Goal: Transaction & Acquisition: Purchase product/service

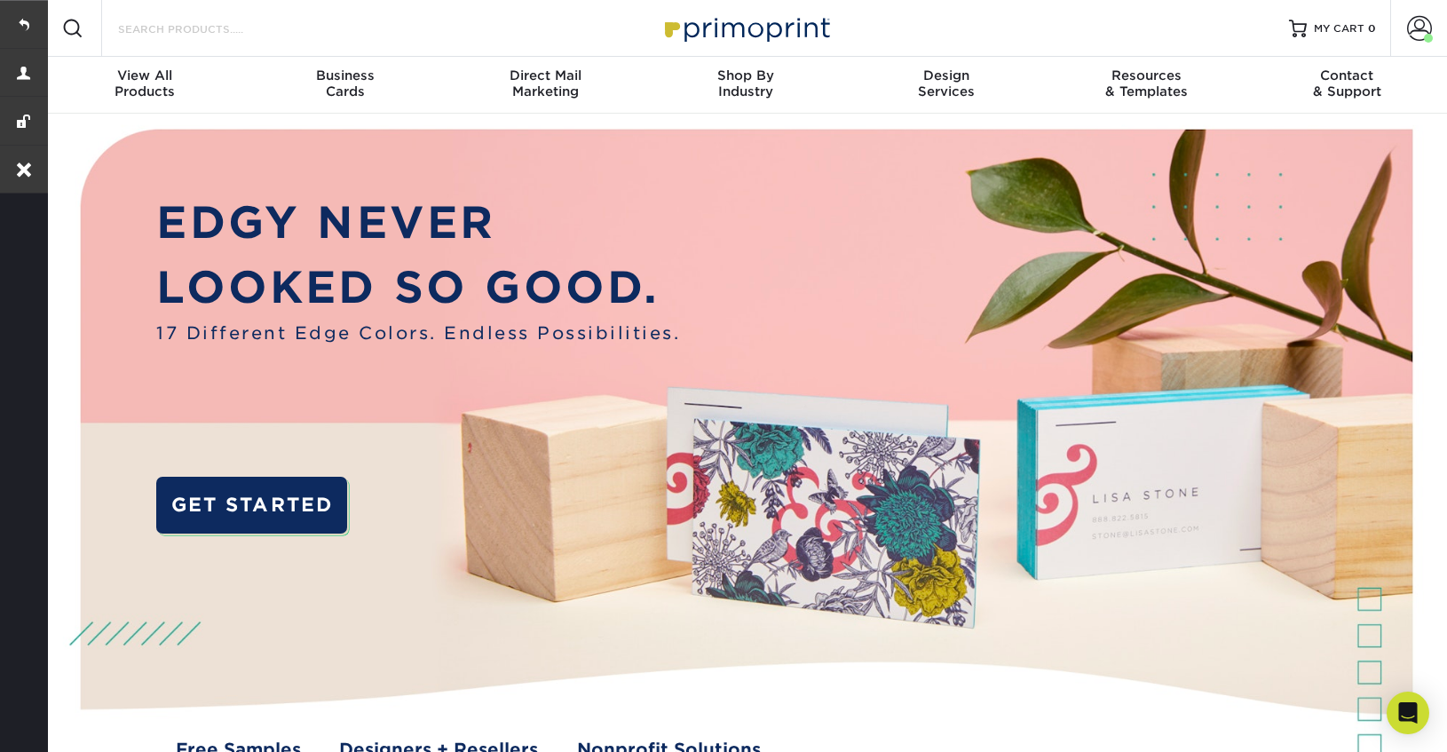
click at [162, 28] on input "Search Products" at bounding box center [202, 28] width 173 height 21
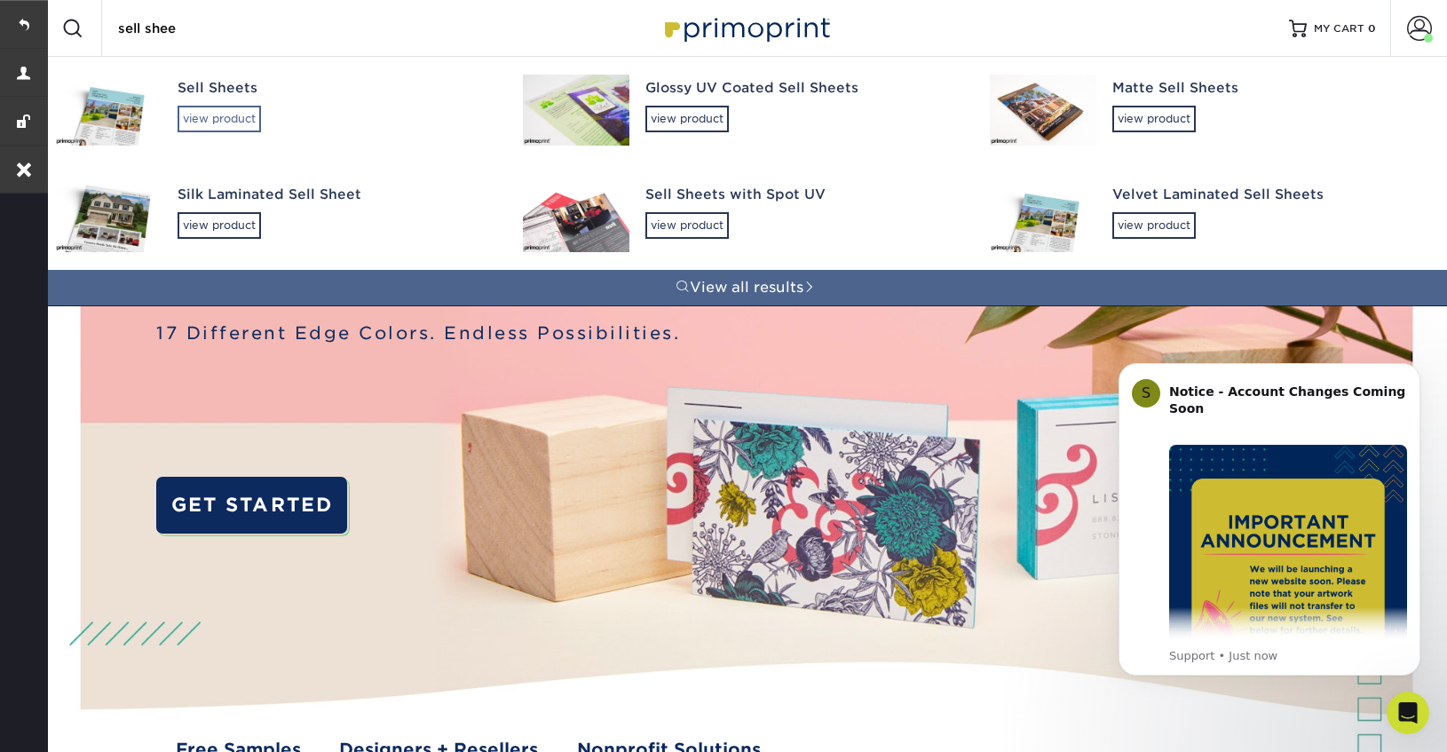
type input "sell shee"
click at [218, 112] on div "view product" at bounding box center [219, 119] width 83 height 27
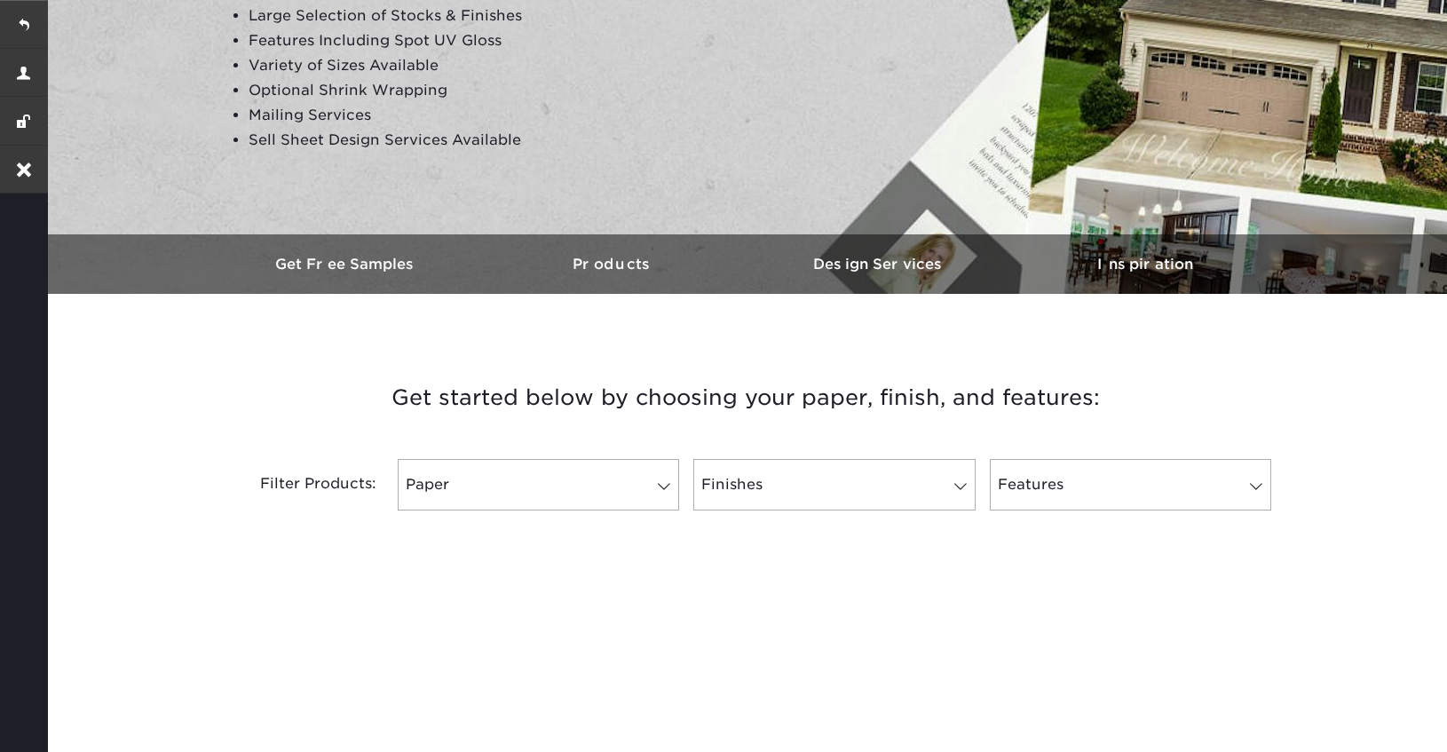
scroll to position [745, 0]
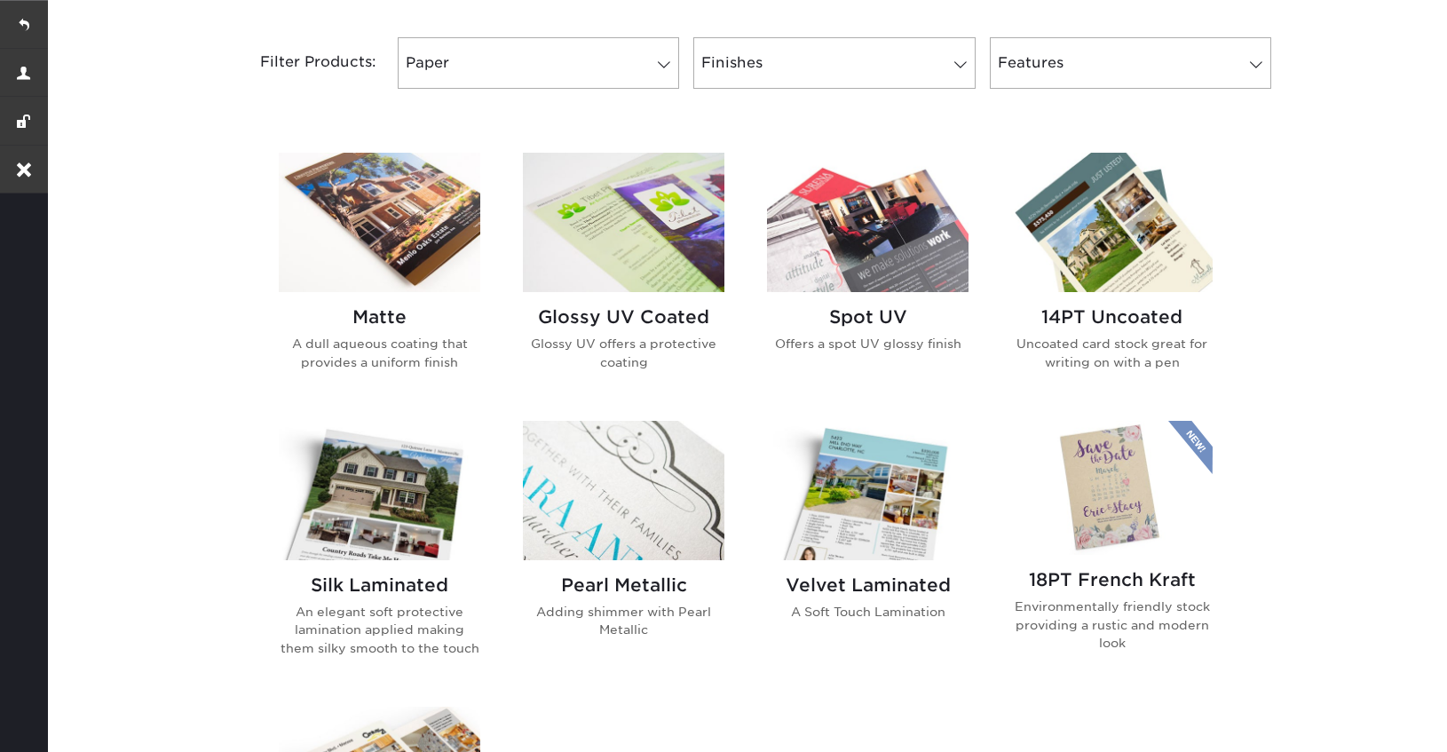
click at [1102, 216] on img at bounding box center [1111, 222] width 201 height 139
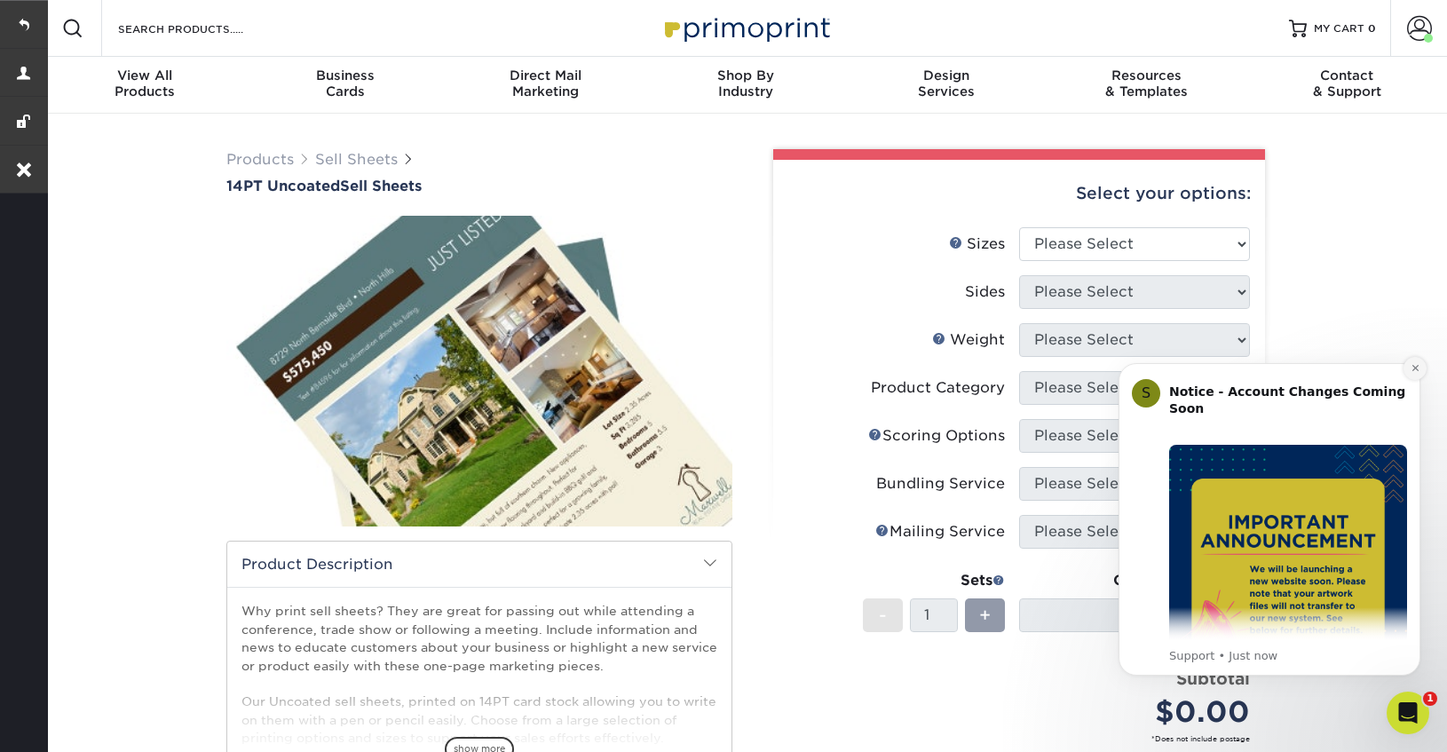
click at [1414, 368] on icon "Dismiss notification" at bounding box center [1414, 368] width 6 height 6
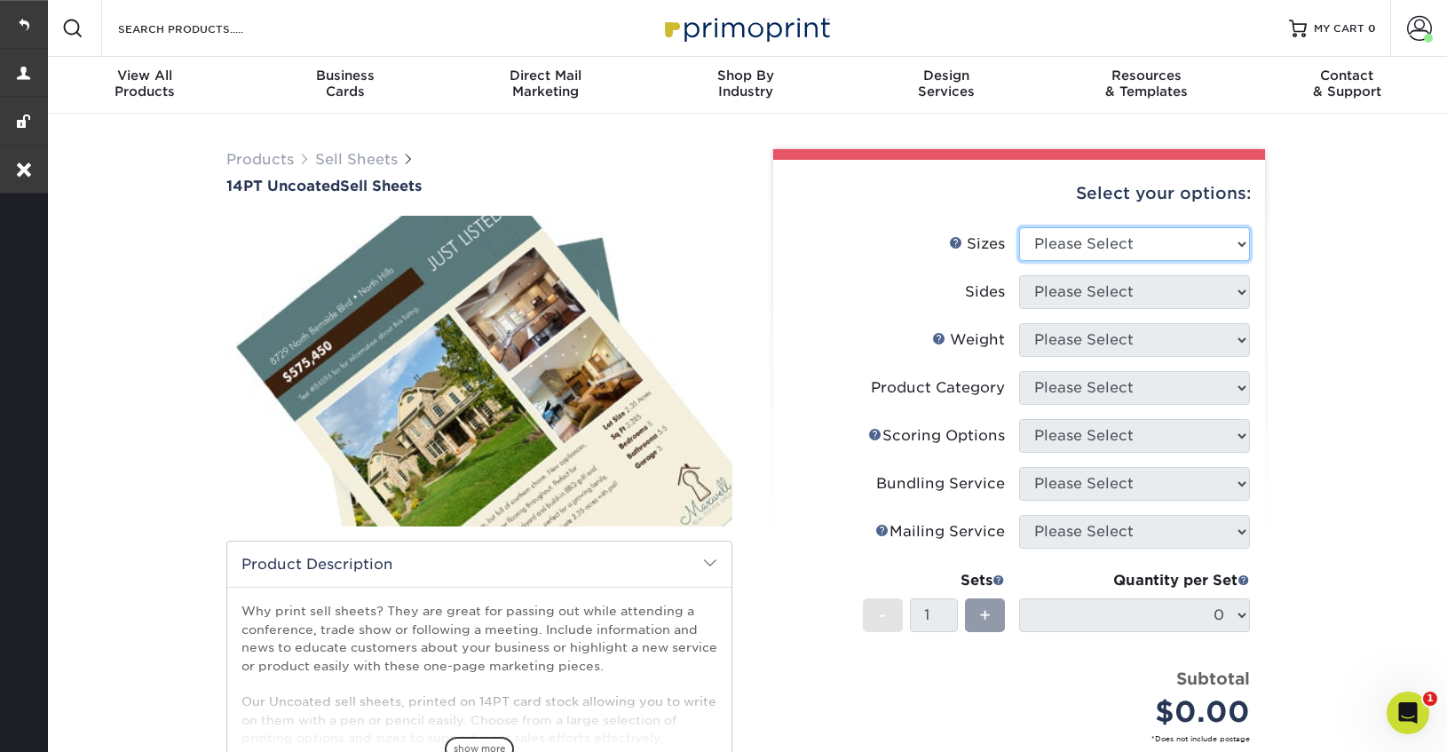
click at [1140, 256] on select "Please Select 6" x 18" 7" x 12" 8" x 10" 8.5" x 11" 8.5" x 14" 9" x 12" 9" x 18…" at bounding box center [1134, 244] width 231 height 34
click at [1194, 241] on select "Please Select 6" x 18" 7" x 12" 8" x 10" 8.5" x 11" 8.5" x 14" 9" x 12" 9" x 18…" at bounding box center [1134, 244] width 231 height 34
select select "8.50x11.00"
click at [1019, 227] on select "Please Select 6" x 18" 7" x 12" 8" x 10" 8.5" x 11" 8.5" x 14" 9" x 12" 9" x 18…" at bounding box center [1134, 244] width 231 height 34
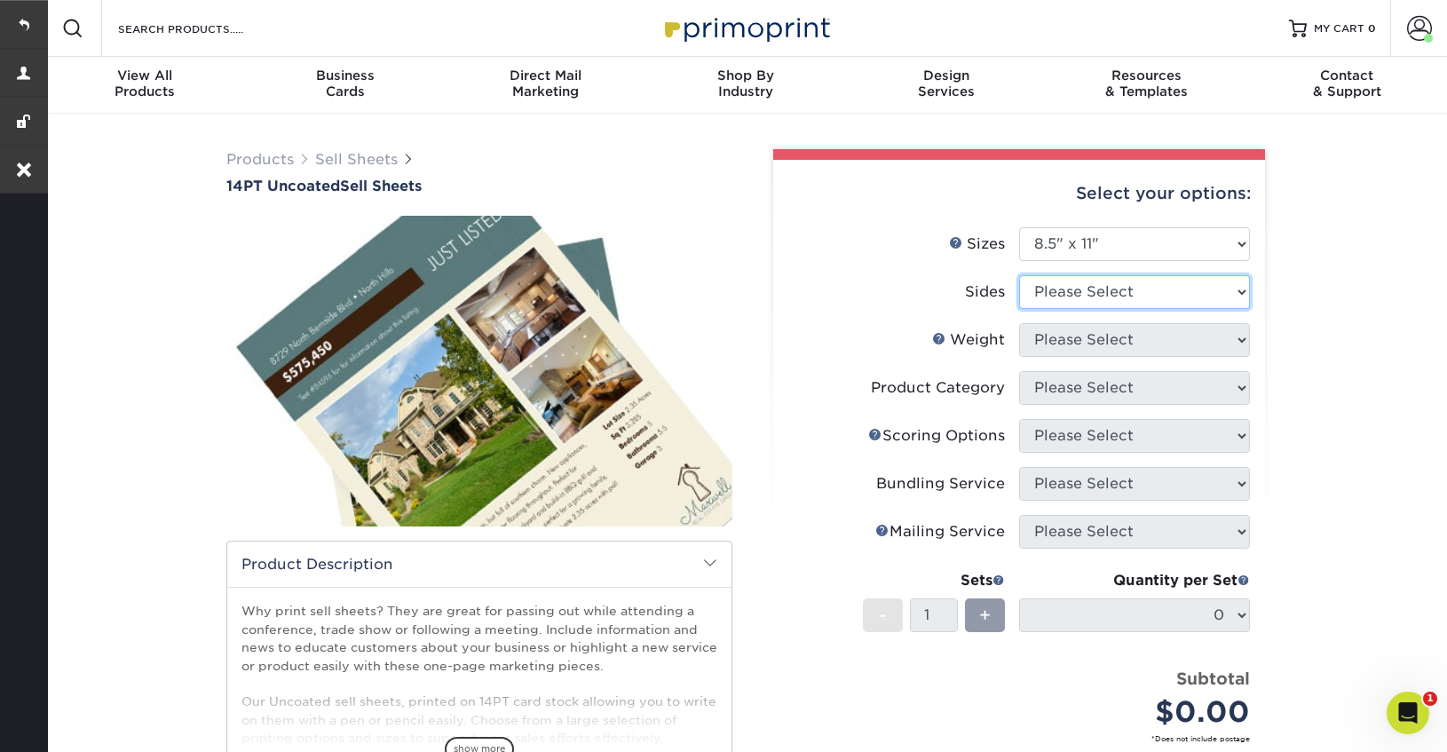
click at [1085, 295] on select "Please Select Print Both Sides Print Front Only" at bounding box center [1134, 292] width 231 height 34
select select "32d3c223-f82c-492b-b915-ba065a00862f"
click at [1019, 275] on select "Please Select Print Both Sides Print Front Only" at bounding box center [1134, 292] width 231 height 34
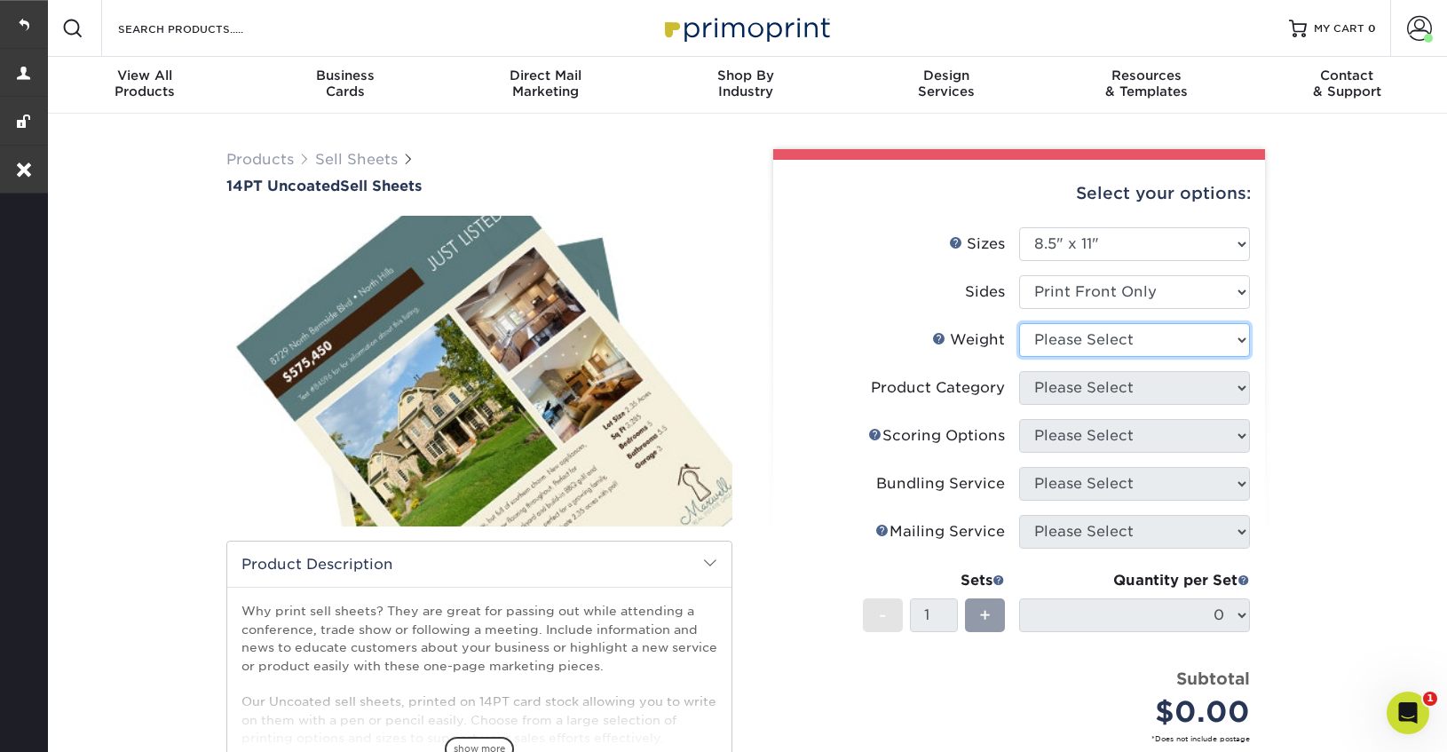
click at [1118, 337] on select "Please Select 14PT 14PT Uncoated" at bounding box center [1134, 340] width 231 height 34
select select "14PT Uncoated"
click at [1019, 323] on select "Please Select 14PT 14PT Uncoated" at bounding box center [1134, 340] width 231 height 34
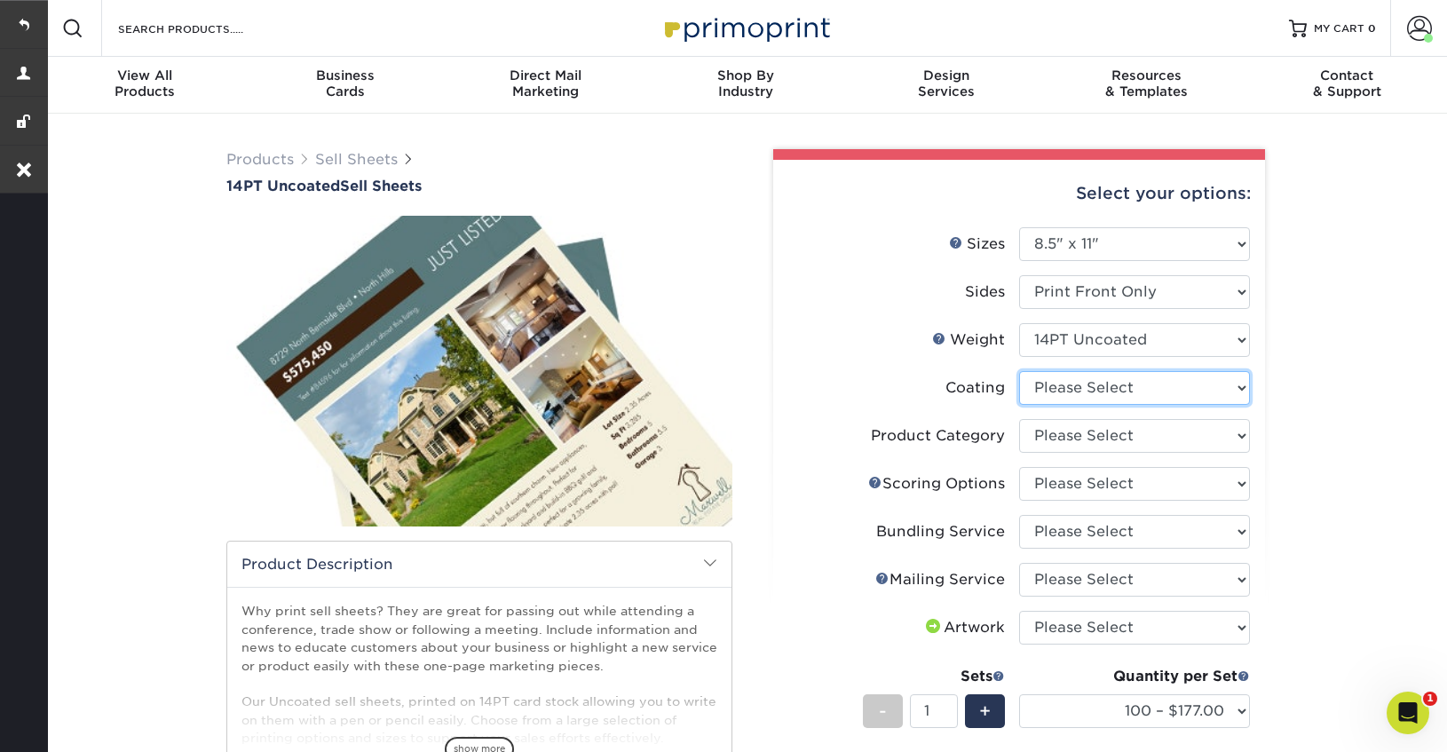
click at [1126, 385] on select at bounding box center [1134, 388] width 231 height 34
select select "3e7618de-abca-4bda-9f97-8b9129e913d8"
click at [1019, 371] on select at bounding box center [1134, 388] width 231 height 34
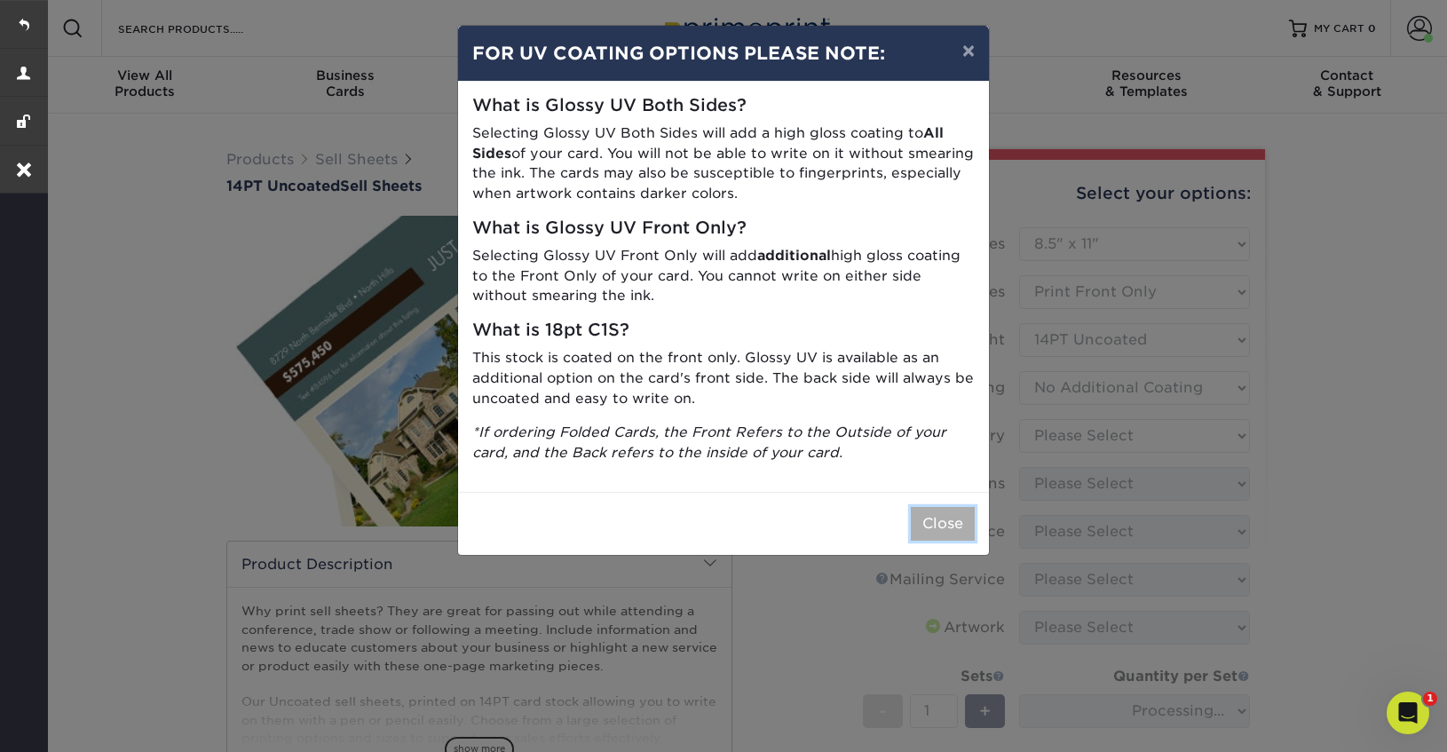
click at [970, 515] on button "Close" at bounding box center [943, 524] width 64 height 34
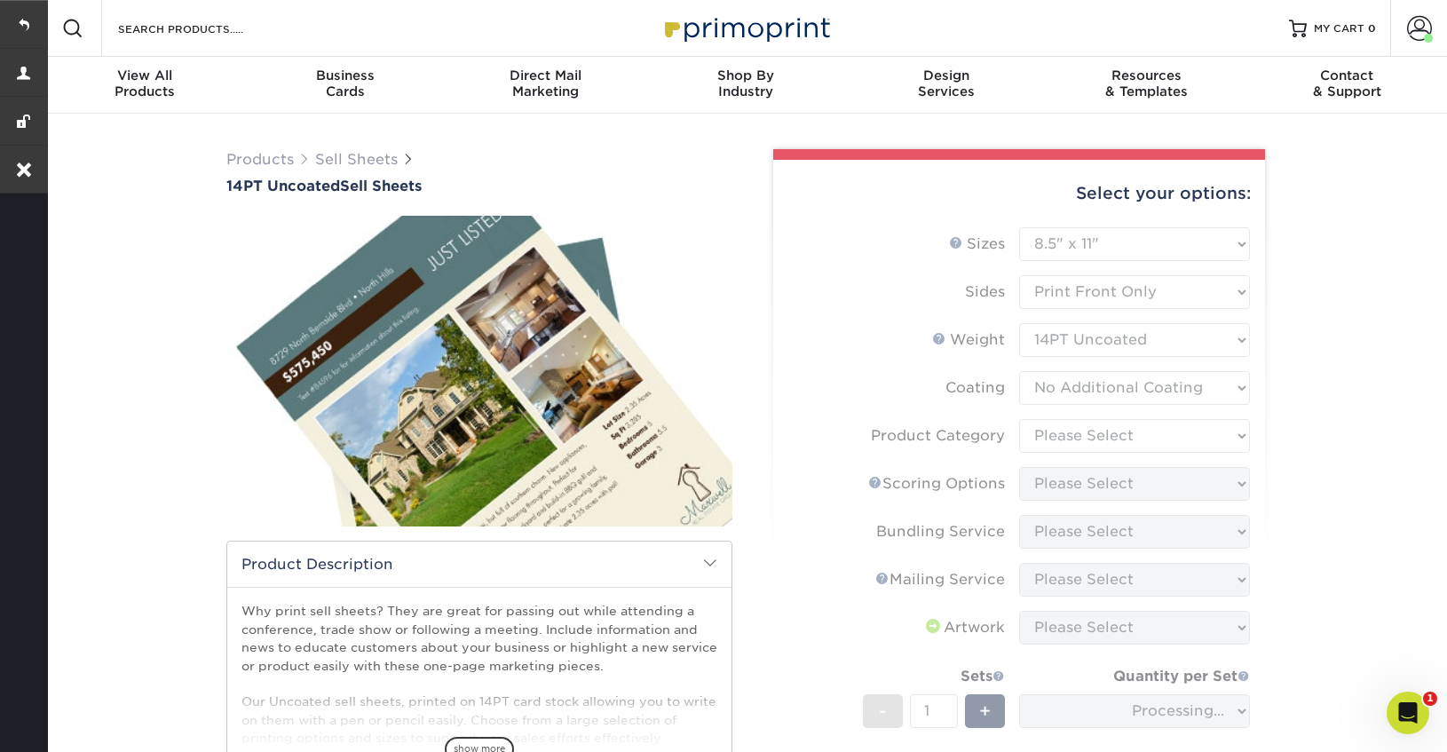
click at [1101, 449] on form "Sizes Help Sizes Please Select 6" x 18" 7" x 12" 8" x 10" 8.5" x 11" 8.5" x 14"…" at bounding box center [1018, 553] width 463 height 652
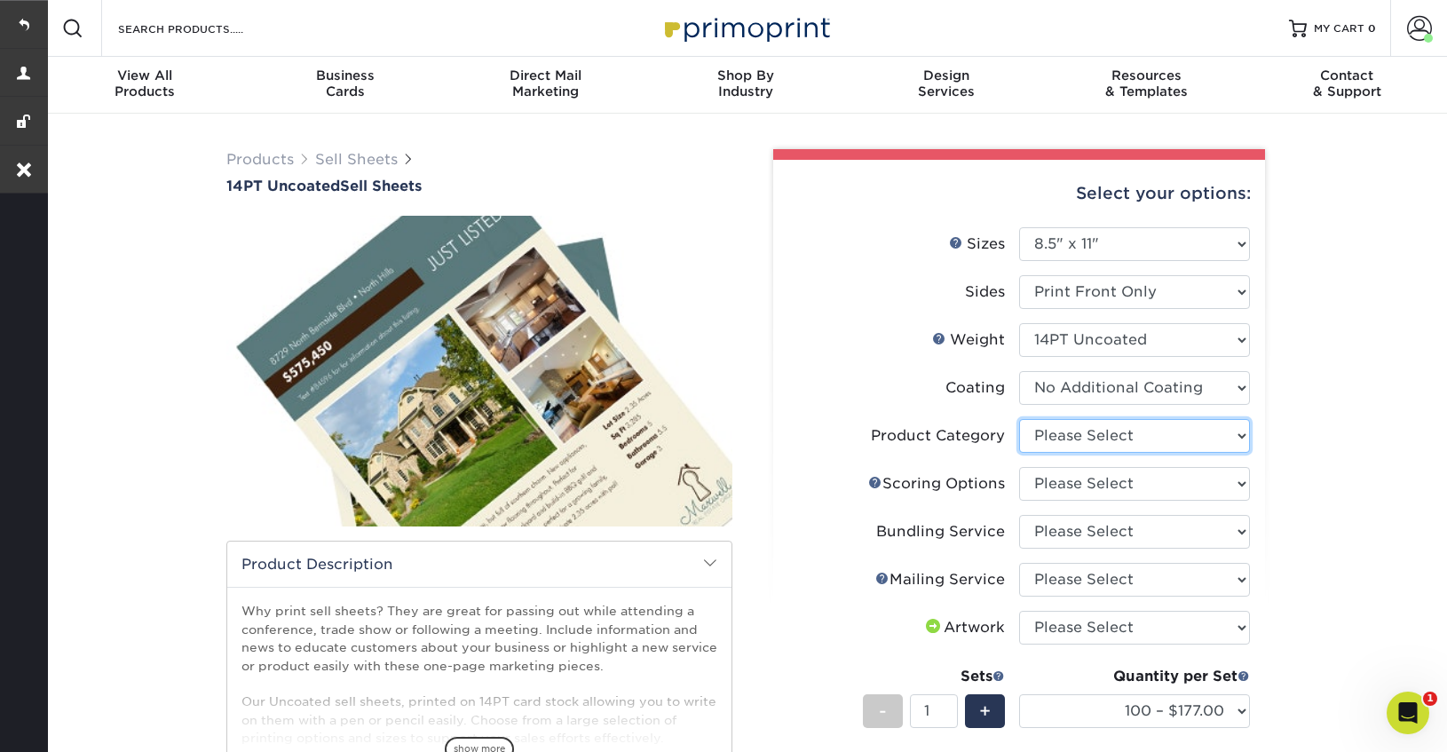
click at [1122, 430] on select "Please Select Sell Sheets" at bounding box center [1134, 436] width 231 height 34
click at [1019, 419] on select "Please Select Sell Sheets" at bounding box center [1134, 436] width 231 height 34
click at [1122, 444] on select "Please Select Sell Sheets" at bounding box center [1134, 436] width 231 height 34
select select "eddd4a87-9082-47bb-843b-3bca55f6c842"
click at [1019, 419] on select "Please Select Sell Sheets" at bounding box center [1134, 436] width 231 height 34
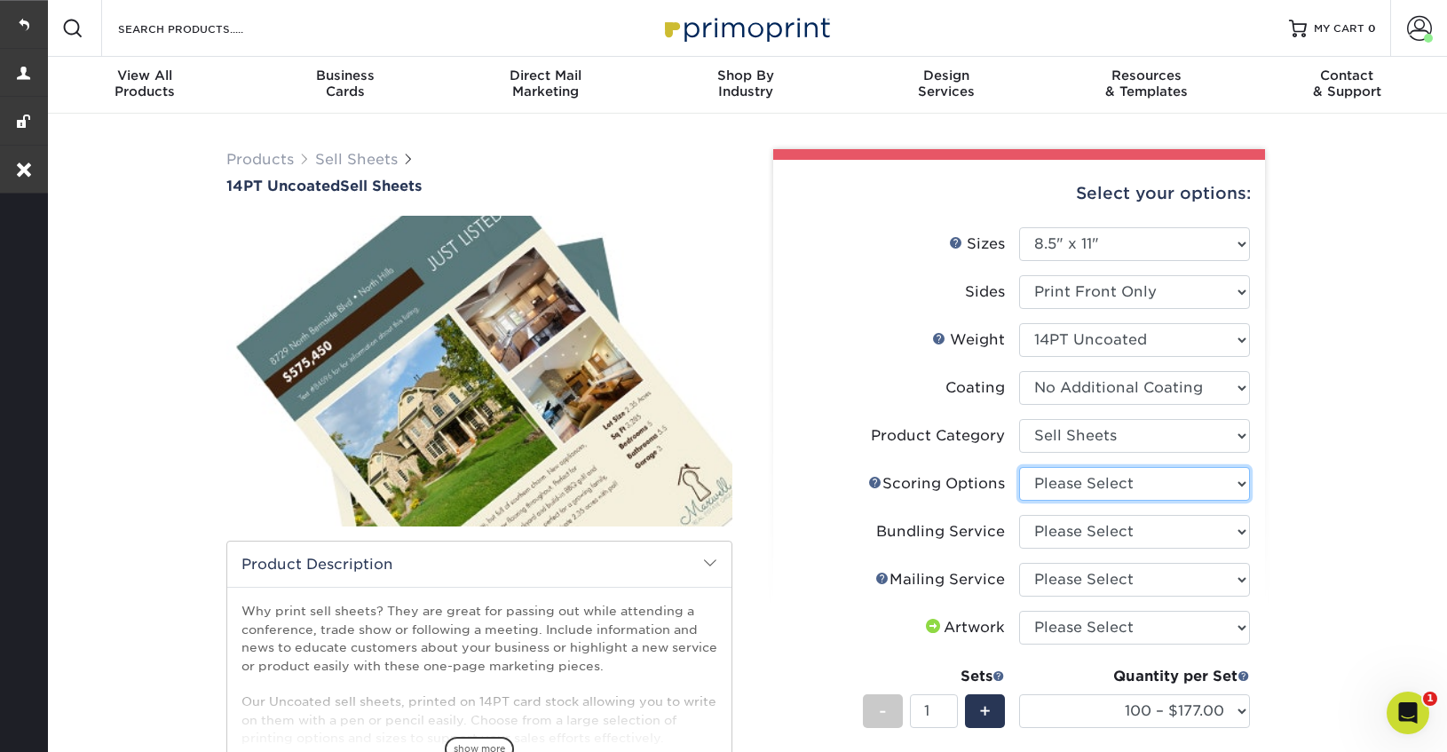
click at [1115, 485] on select "Please Select No Scoring One Score Score in Half Two Scores" at bounding box center [1134, 484] width 231 height 34
select select "16ebe401-5398-422d-8cb0-f3adbb82deb5"
click at [1019, 467] on select "Please Select No Scoring One Score Score in Half Two Scores" at bounding box center [1134, 484] width 231 height 34
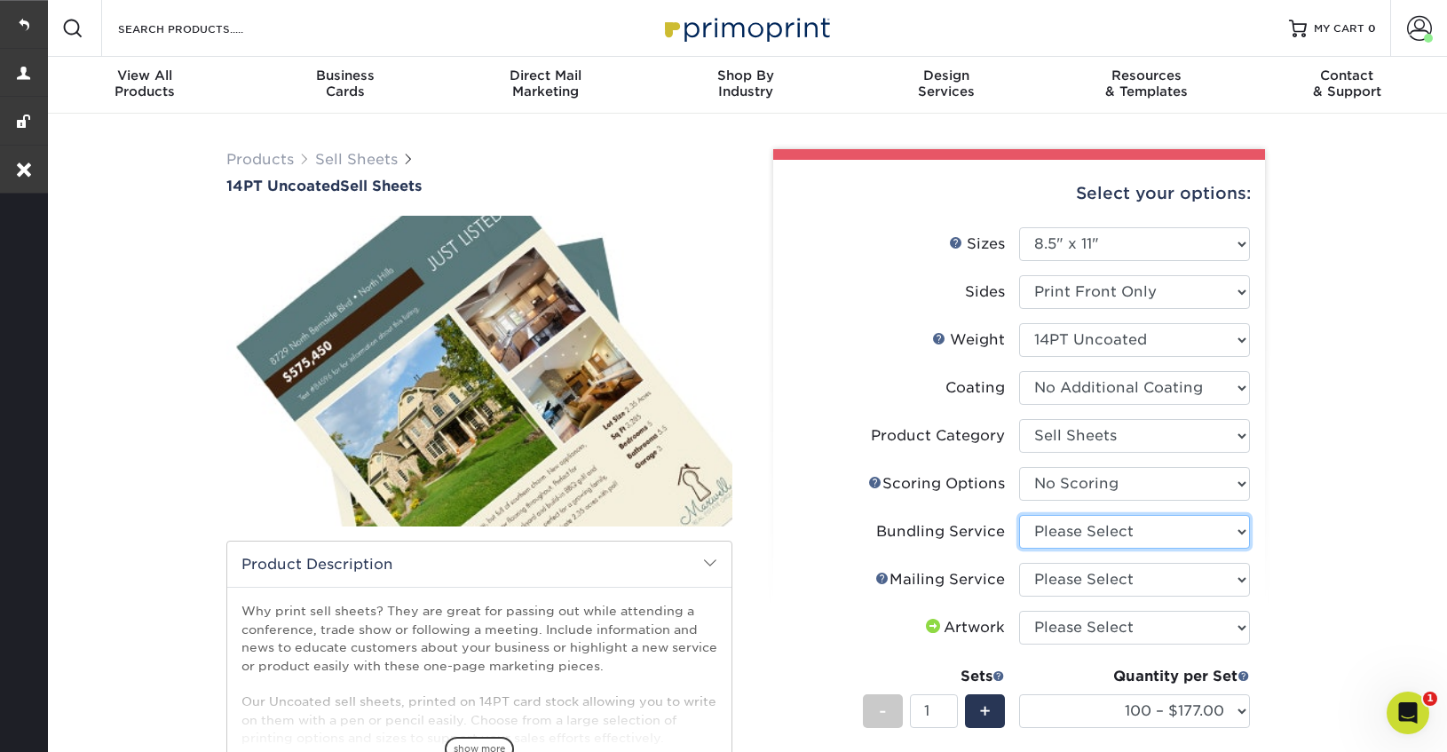
click at [1110, 522] on select "Please Select No Bundling Services Yes, Bundles of 50 (+2 Days) Yes, Bundles of…" at bounding box center [1134, 532] width 231 height 34
select select "58689abb-25c0-461c-a4c3-a80b627d6649"
click at [1019, 515] on select "Please Select No Bundling Services Yes, Bundles of 50 (+2 Days) Yes, Bundles of…" at bounding box center [1134, 532] width 231 height 34
click at [1104, 569] on select "Please Select No Direct Mailing Service No, I will mail/stamp/imprint Direct Ma…" at bounding box center [1134, 580] width 231 height 34
select select "3e5e9bdd-d78a-4c28-a41d-fe1407925ca6"
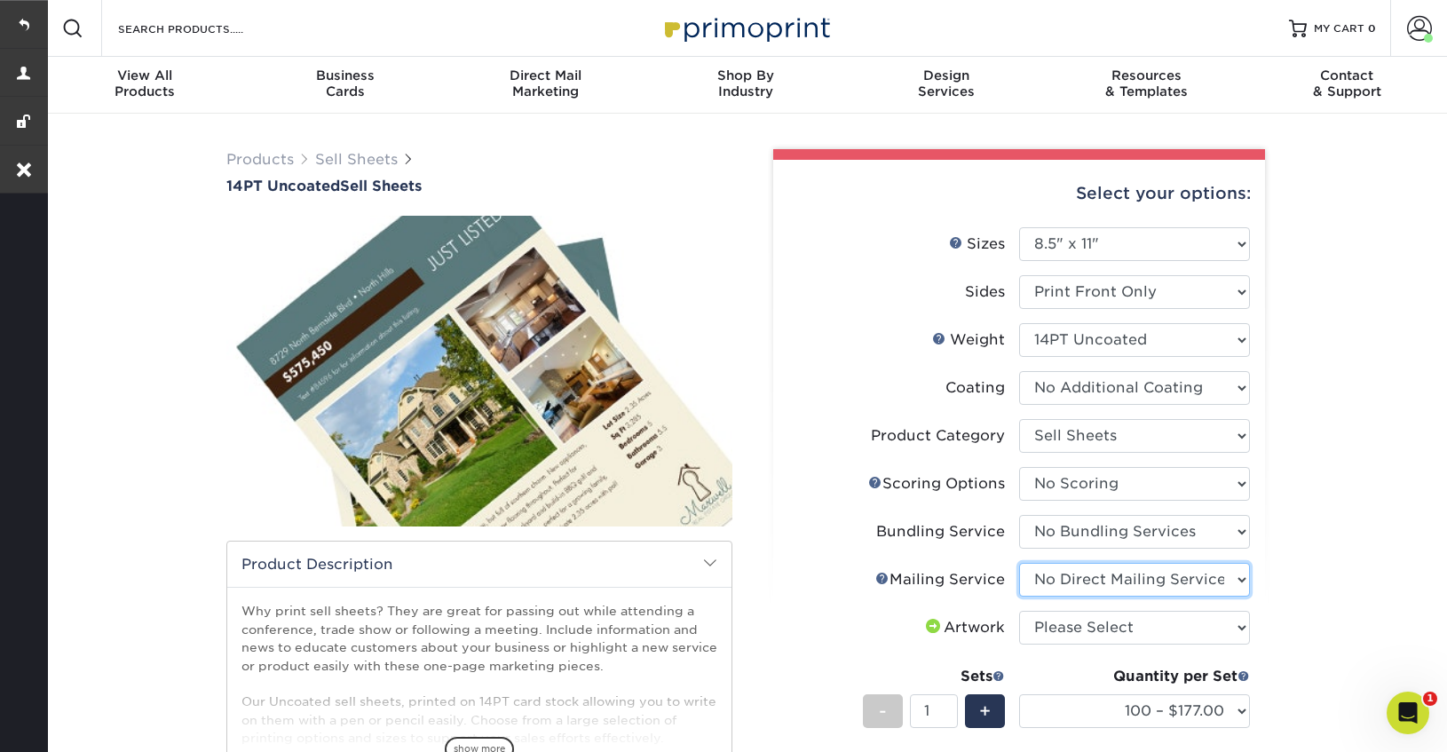
click at [1019, 563] on select "Please Select No Direct Mailing Service No, I will mail/stamp/imprint Direct Ma…" at bounding box center [1134, 580] width 231 height 34
click at [1098, 629] on select "Please Select I will upload files I need a design - $150" at bounding box center [1134, 628] width 231 height 34
select select "upload"
click at [1019, 611] on select "Please Select I will upload files I need a design - $150" at bounding box center [1134, 628] width 231 height 34
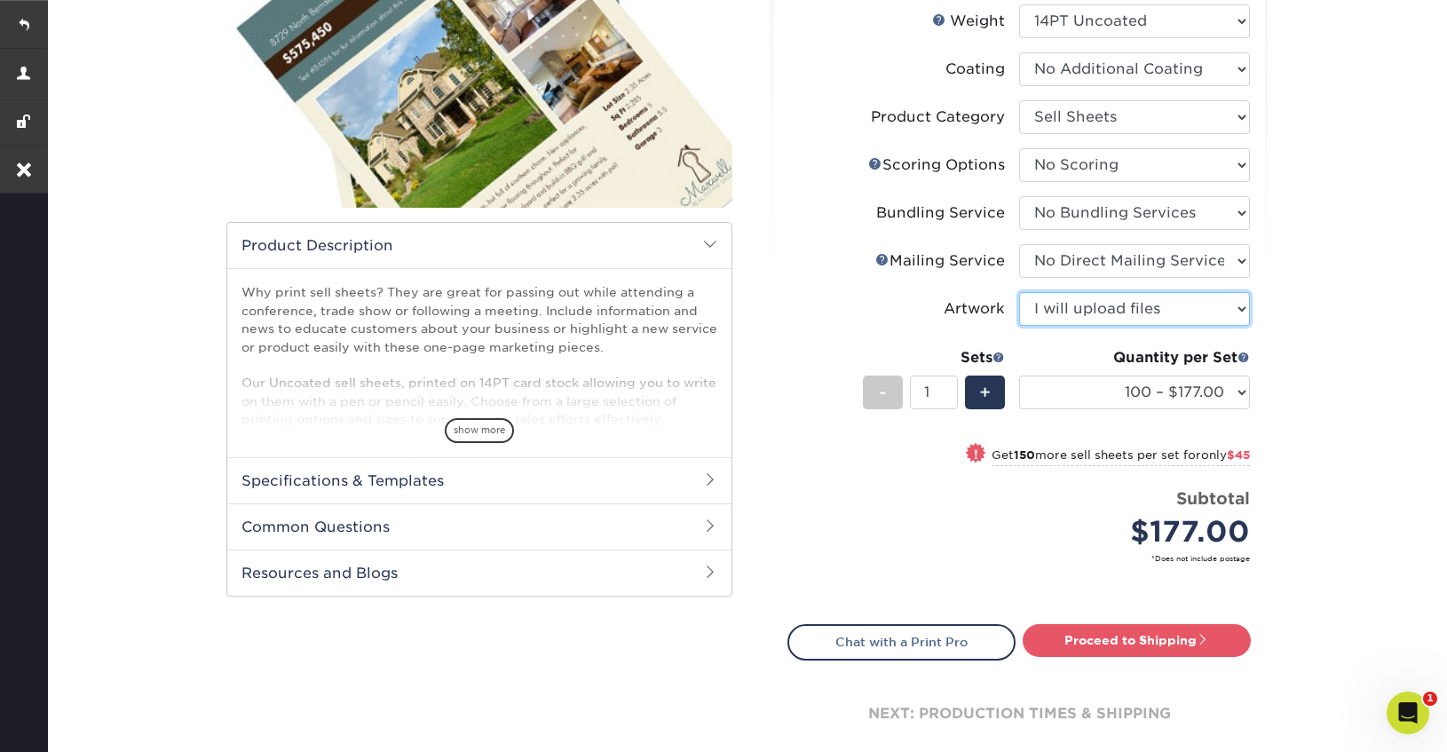
scroll to position [348, 0]
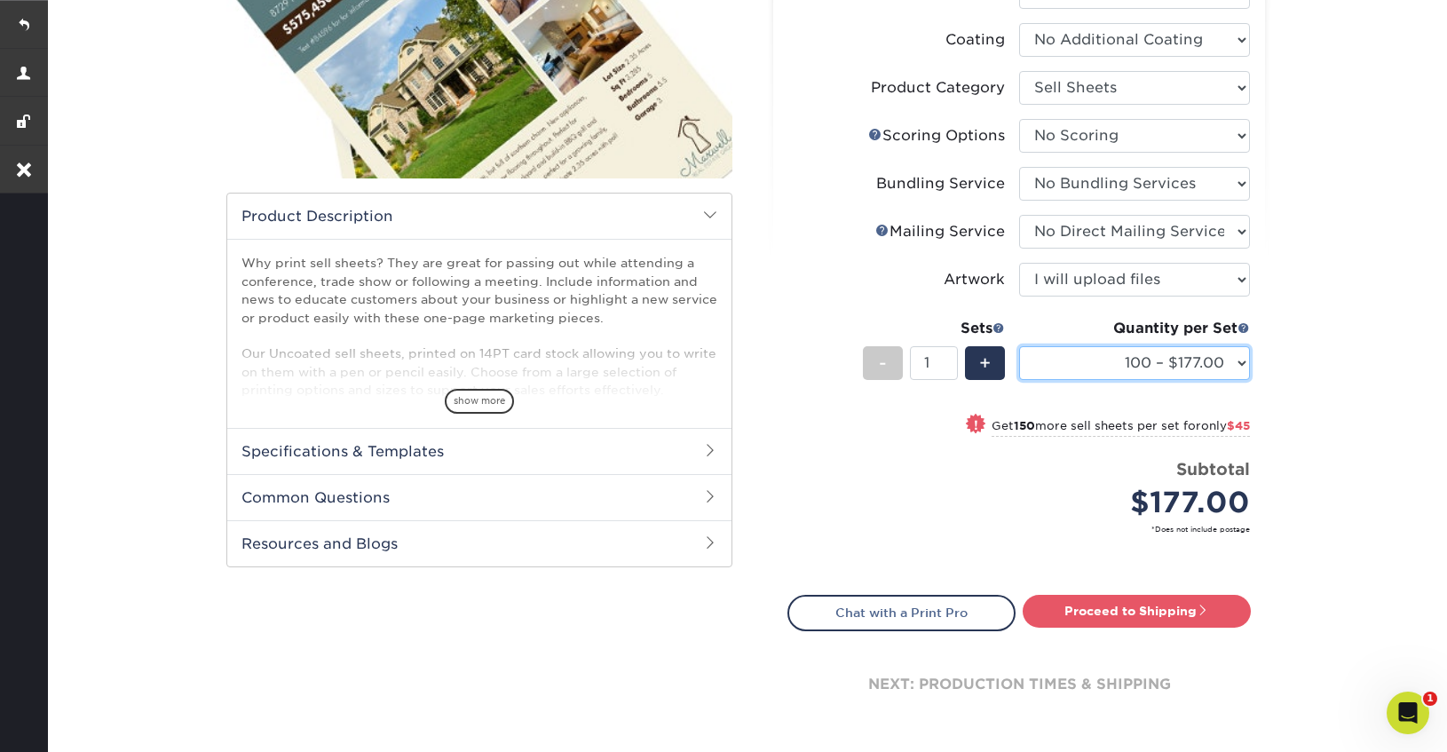
click at [1098, 364] on select "100 – $177.00 250 – $222.00 500 – $254.00 750 – $310.00 1000 – $366.00 1500 – $…" at bounding box center [1134, 363] width 231 height 34
click at [1019, 346] on select "100 – $177.00 250 – $222.00 500 – $254.00 750 – $310.00 1000 – $366.00 1500 – $…" at bounding box center [1134, 363] width 231 height 34
click at [1103, 361] on select "100 – $177.00 250 – $222.00 500 – $254.00 750 – $310.00 1000 – $366.00 1500 – $…" at bounding box center [1134, 363] width 231 height 34
select select "500 – $254.00"
click at [1019, 346] on select "100 – $177.00 250 – $222.00 500 – $254.00 750 – $310.00 1000 – $366.00 1500 – $…" at bounding box center [1134, 363] width 231 height 34
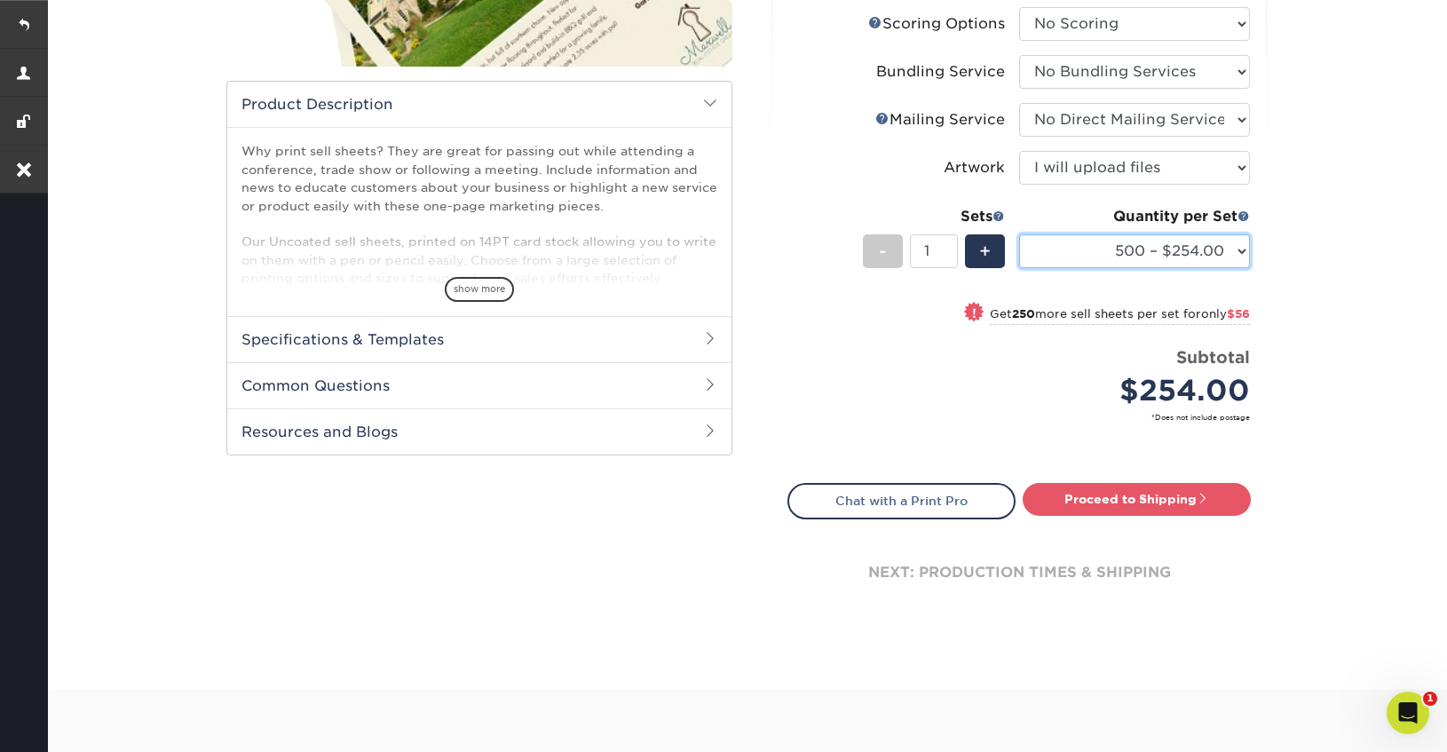
scroll to position [483, 0]
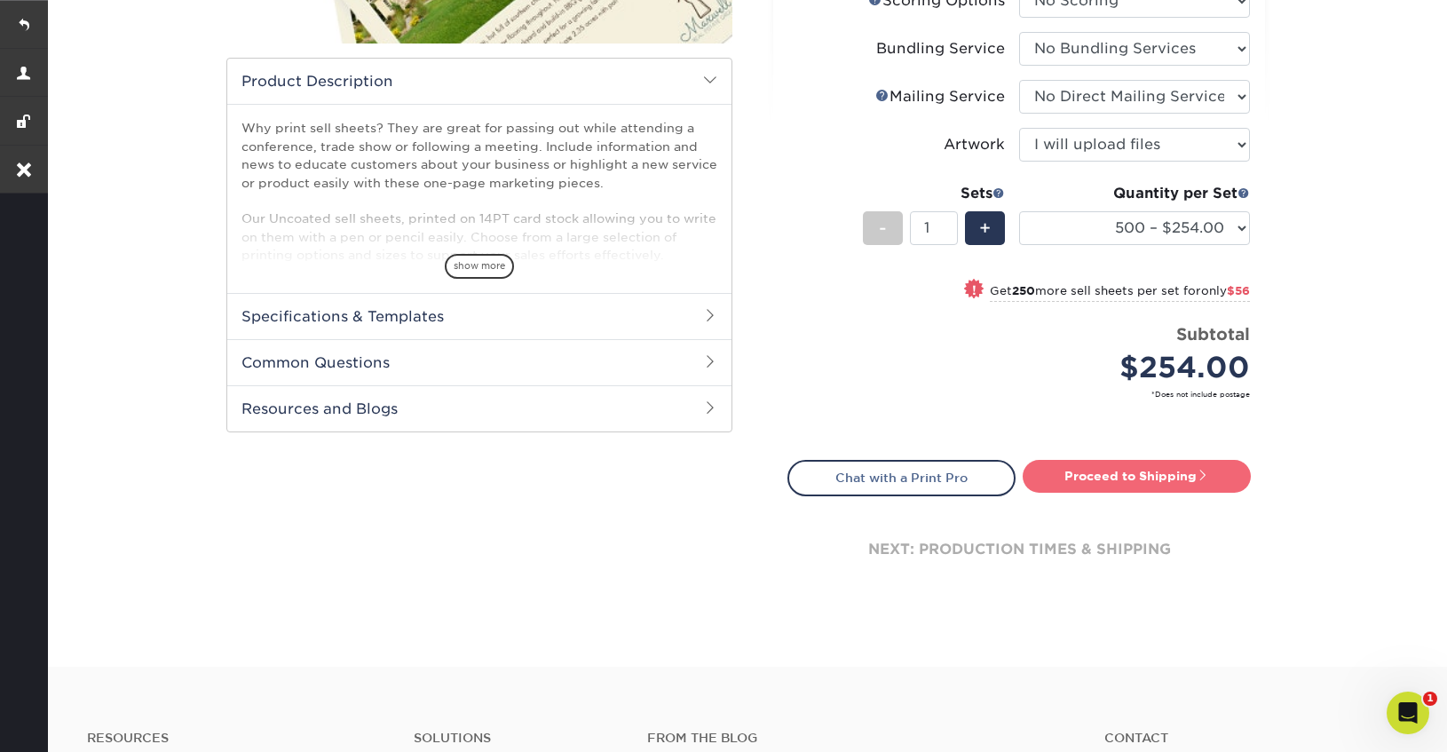
click at [1109, 470] on link "Proceed to Shipping" at bounding box center [1137, 476] width 228 height 32
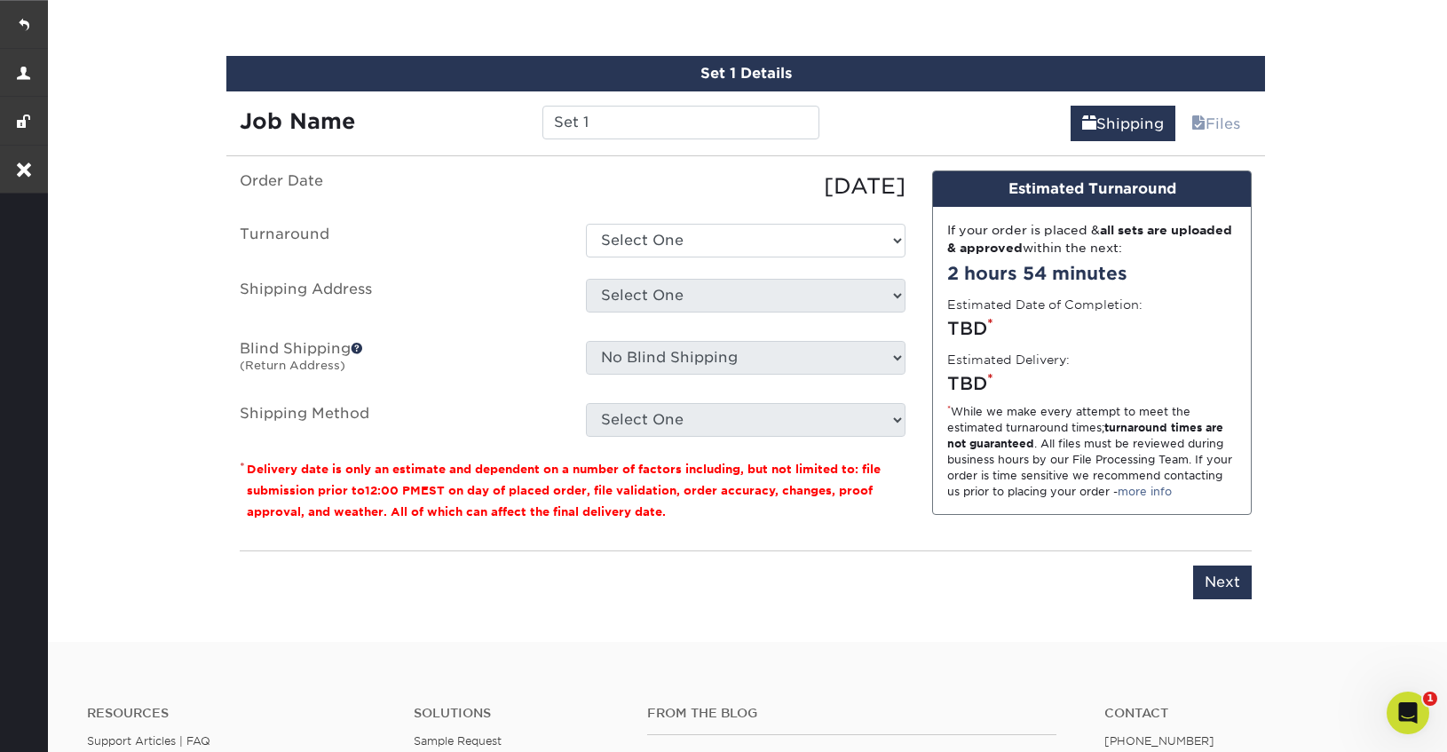
scroll to position [991, 0]
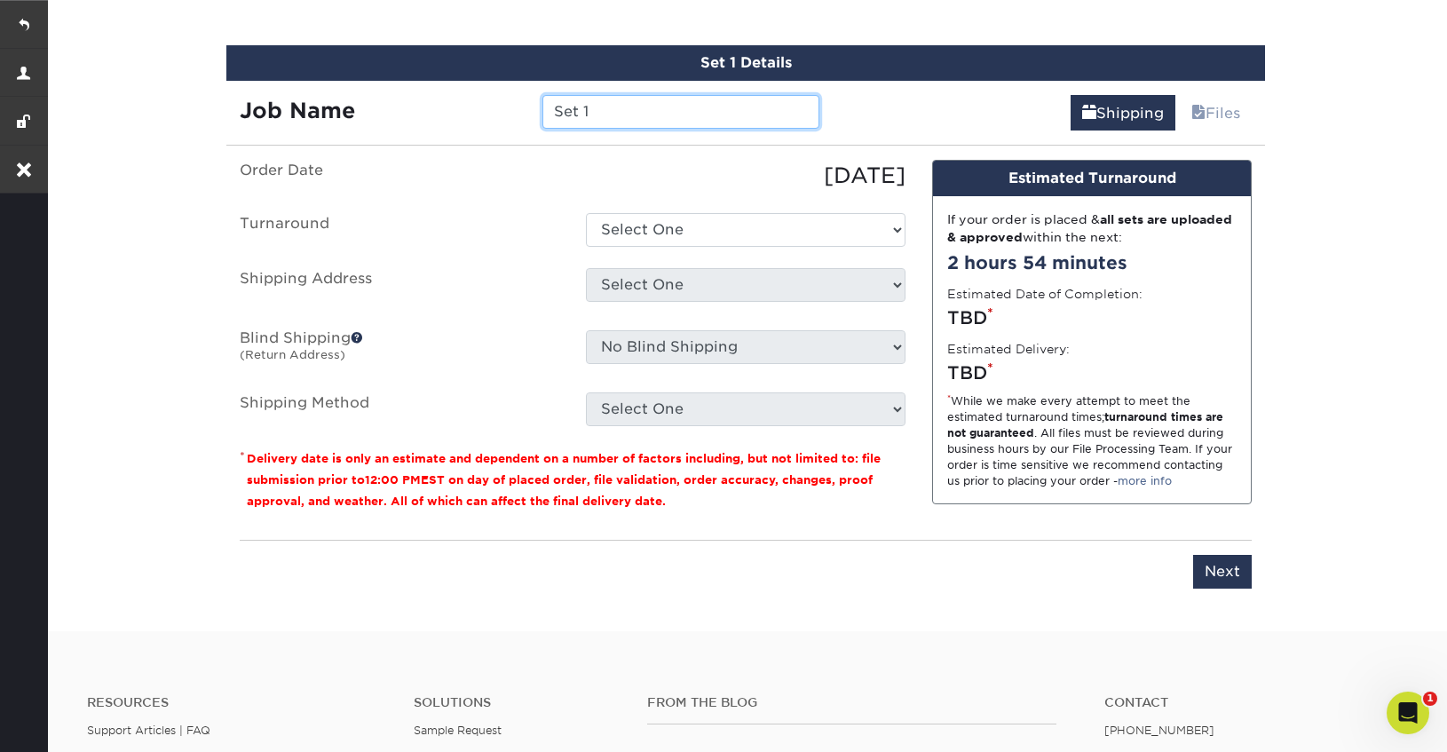
click at [608, 113] on input "Set 1" at bounding box center [680, 112] width 276 height 34
type input "2026 Calendar"
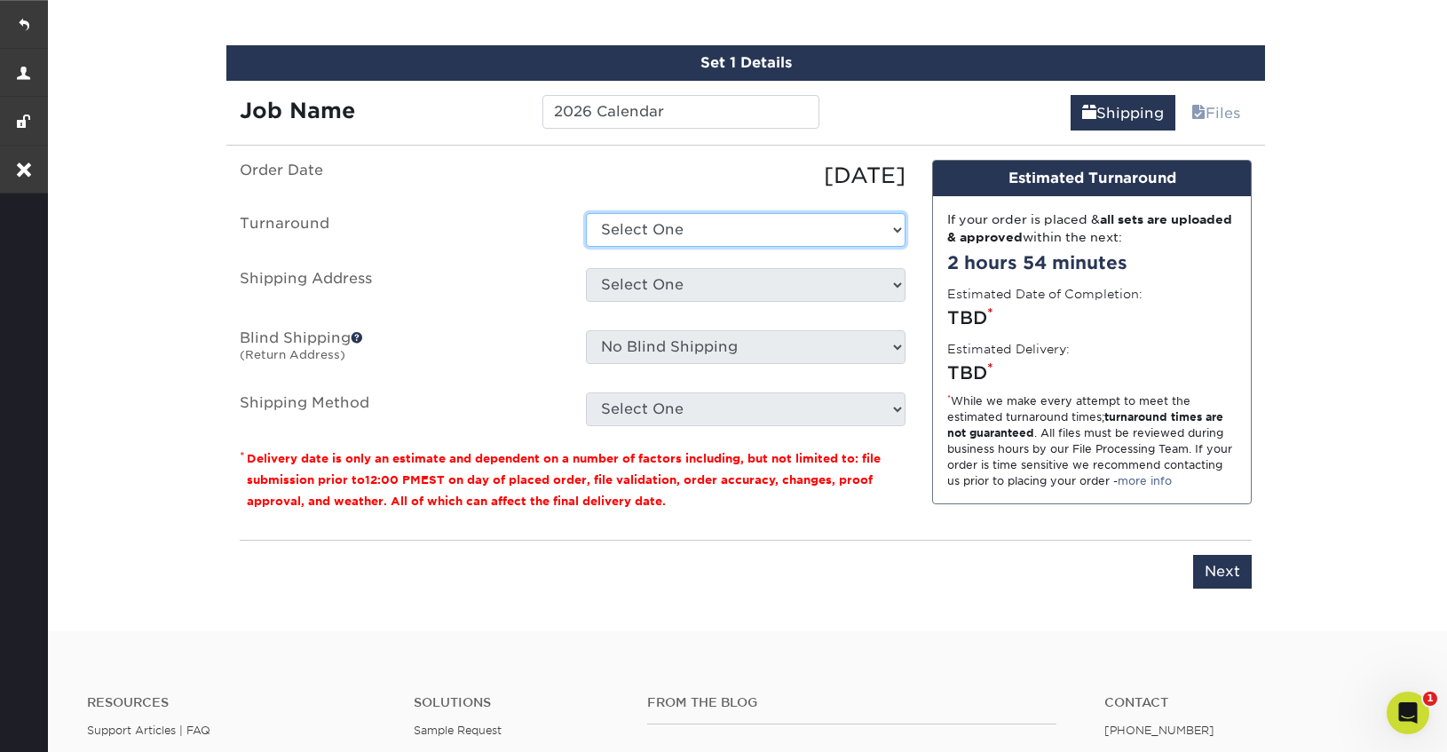
click at [665, 229] on select "Select One 2-4 Business Days 2 Day Next Business Day" at bounding box center [746, 230] width 320 height 34
select select "8a1a88cb-8053-4585-8f1c-e64061f8980a"
click at [586, 213] on select "Select One 2-4 Business Days 2 Day Next Business Day" at bounding box center [746, 230] width 320 height 34
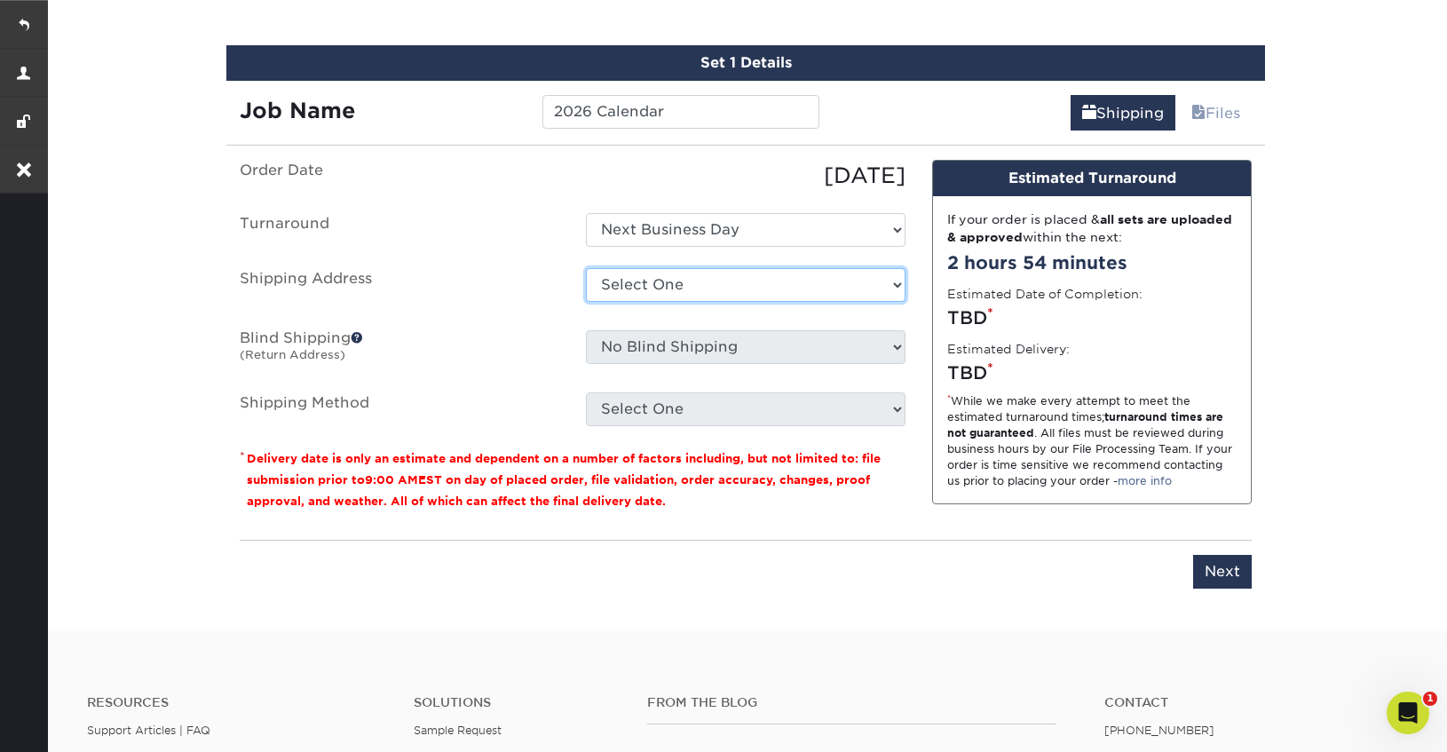
click at [668, 290] on select "Select One Anacapa Address [PERSON_NAME] SBF Payroll SBF Payroll Inc + Add New …" at bounding box center [746, 285] width 320 height 34
select select "276247"
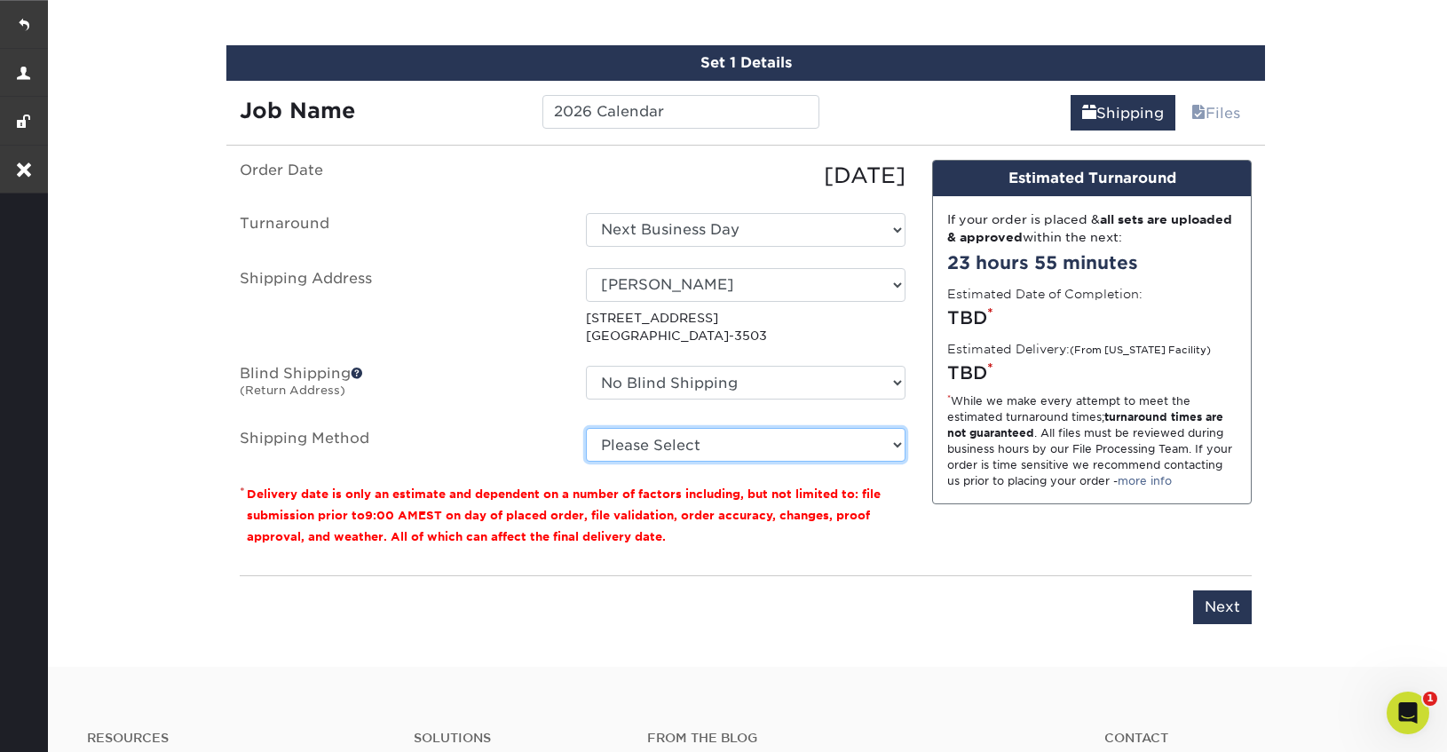
click at [705, 454] on select "Please Select Ground Shipping (+$35.47) 3 Day Shipping Service (+$44.00) 2 Day …" at bounding box center [746, 445] width 320 height 34
select select "03"
click at [586, 428] on select "Please Select Ground Shipping (+$35.47) 3 Day Shipping Service (+$44.00) 2 Day …" at bounding box center [746, 445] width 320 height 34
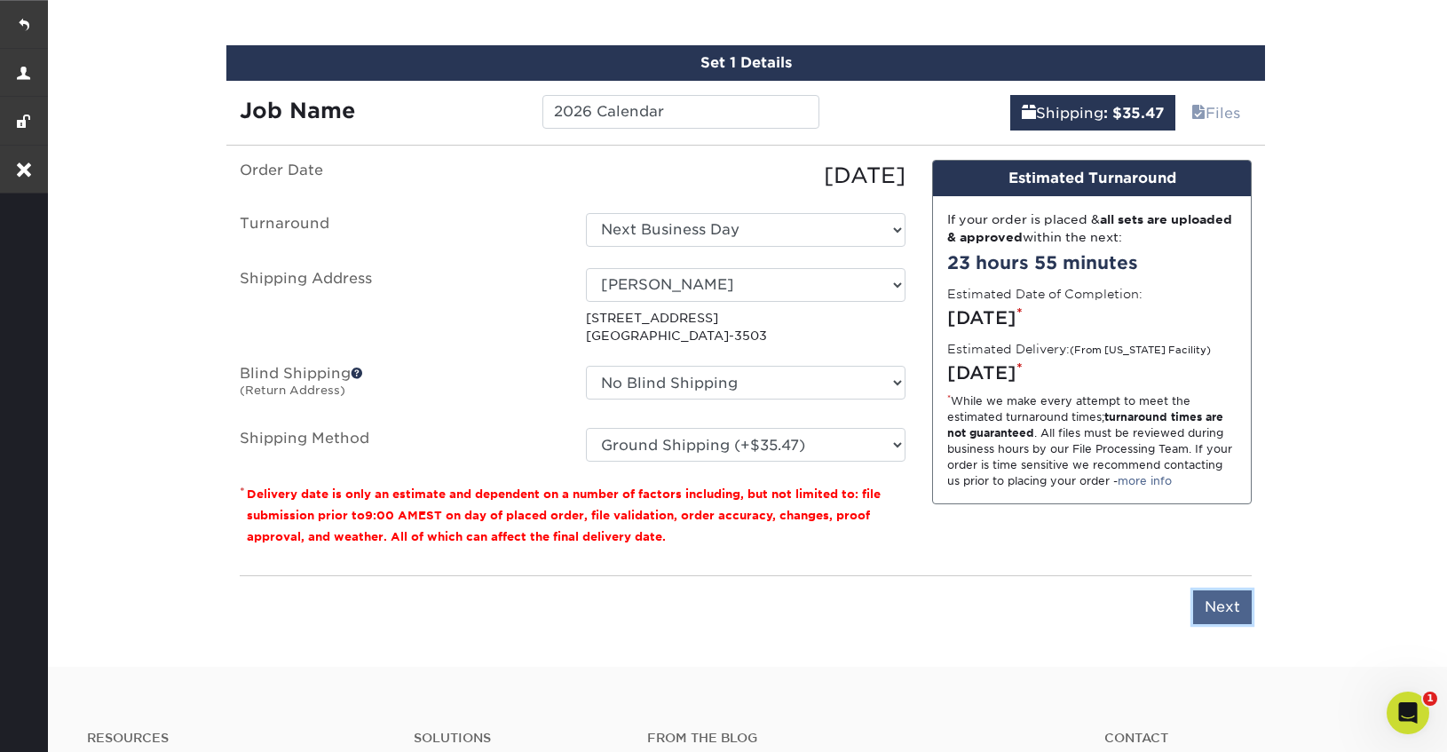
click at [1230, 607] on input "Next" at bounding box center [1222, 607] width 59 height 34
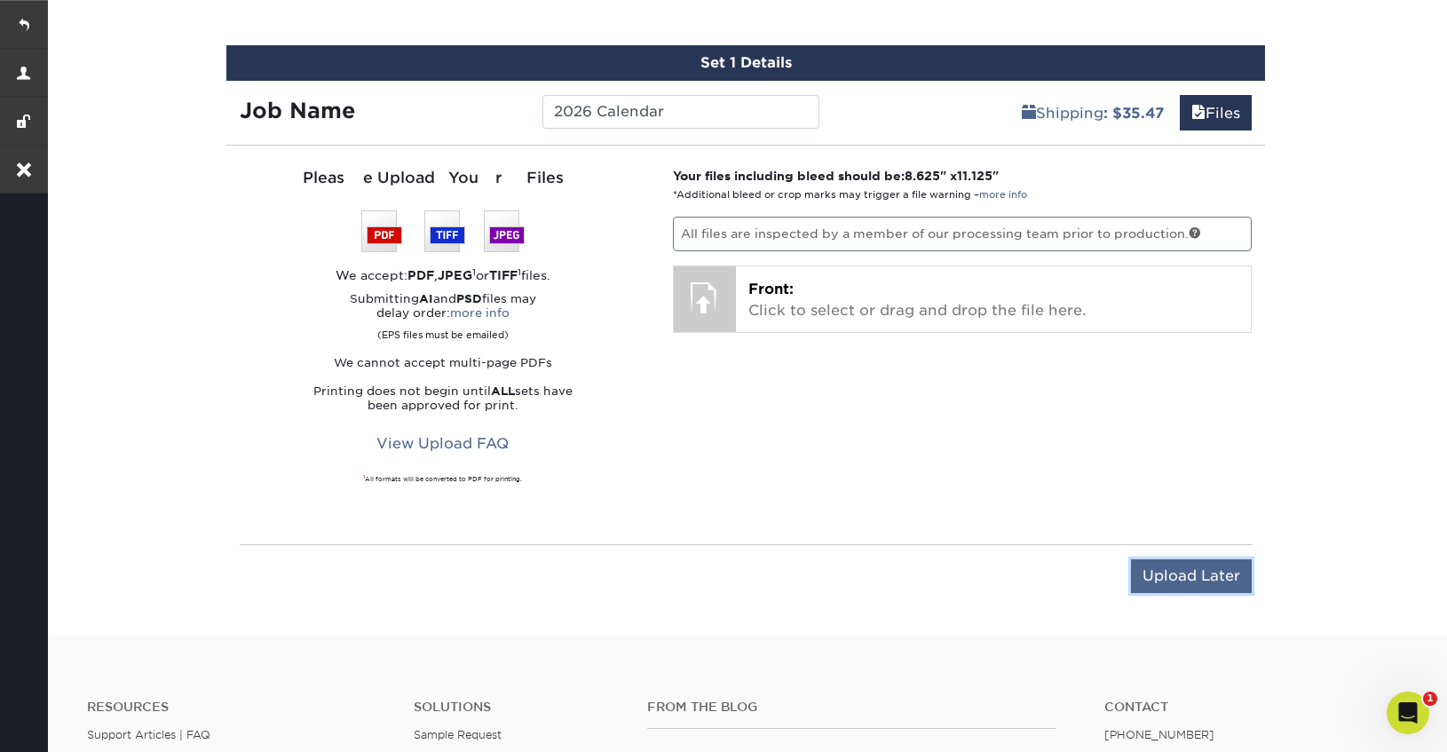
click at [1189, 569] on input "Upload Later" at bounding box center [1191, 576] width 121 height 34
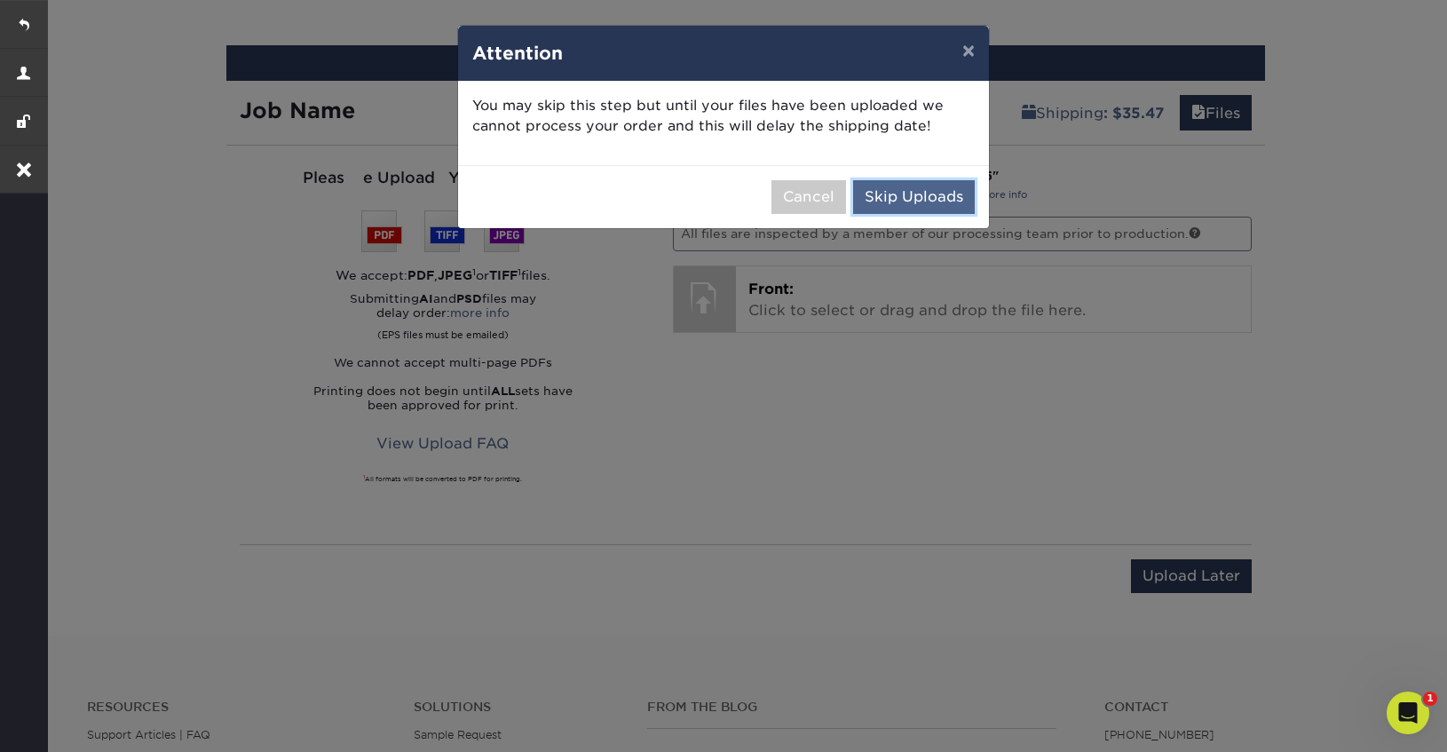
click at [933, 194] on button "Skip Uploads" at bounding box center [914, 197] width 122 height 34
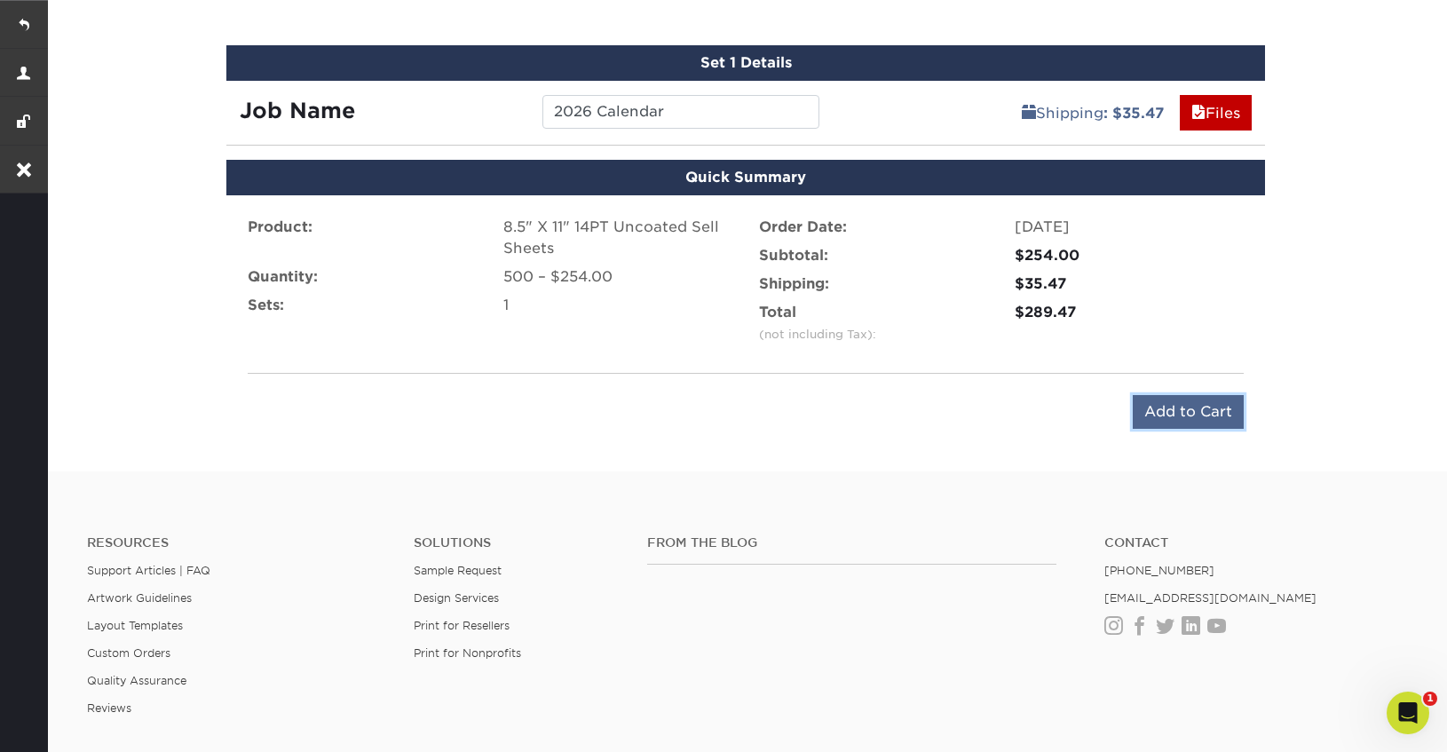
click at [1179, 425] on input "Add to Cart" at bounding box center [1188, 412] width 111 height 34
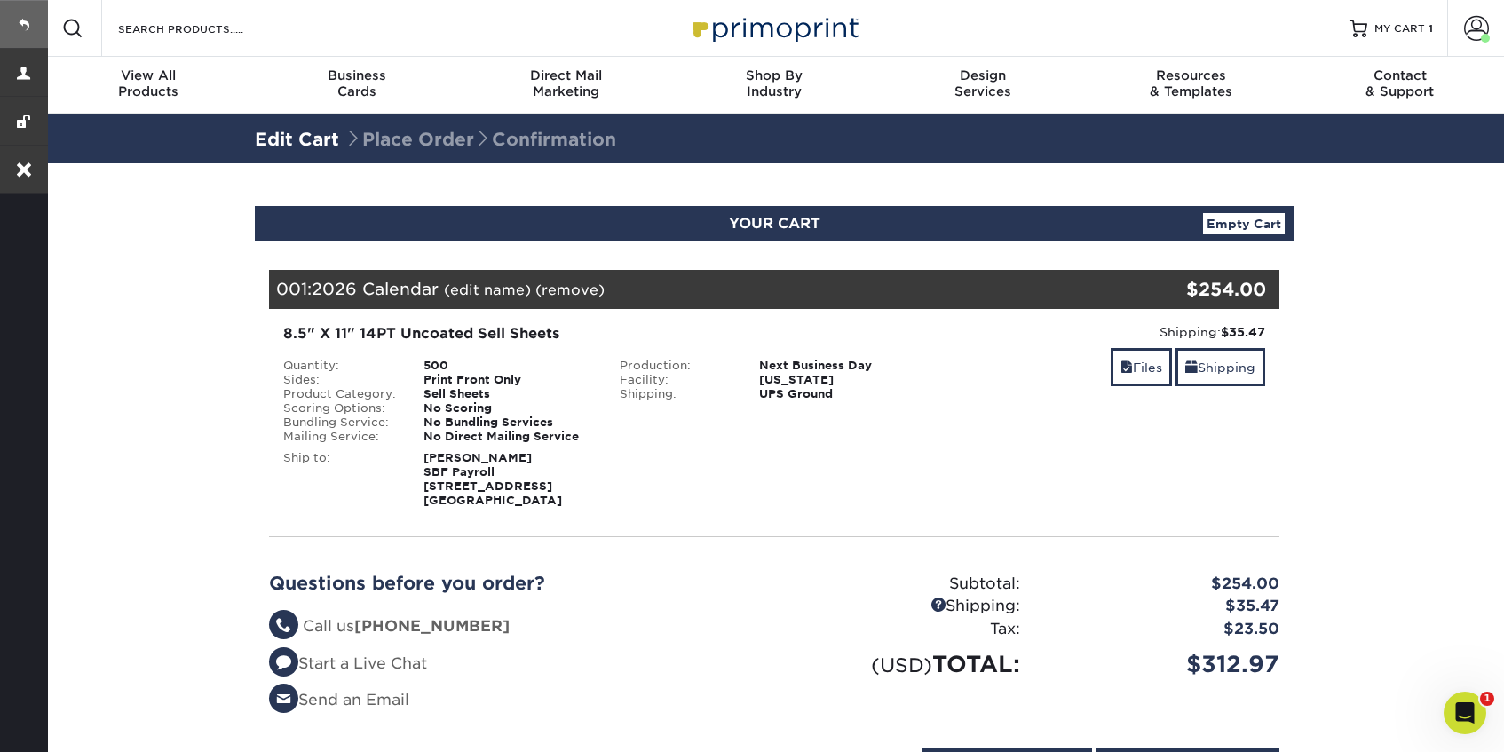
click at [28, 23] on link at bounding box center [24, 24] width 48 height 48
